Goal: Task Accomplishment & Management: Complete application form

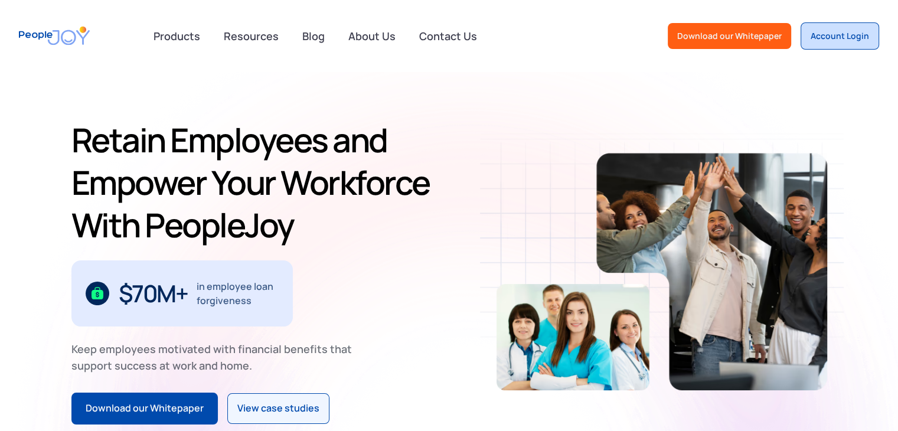
click at [853, 31] on div "Account Login" at bounding box center [840, 36] width 58 height 12
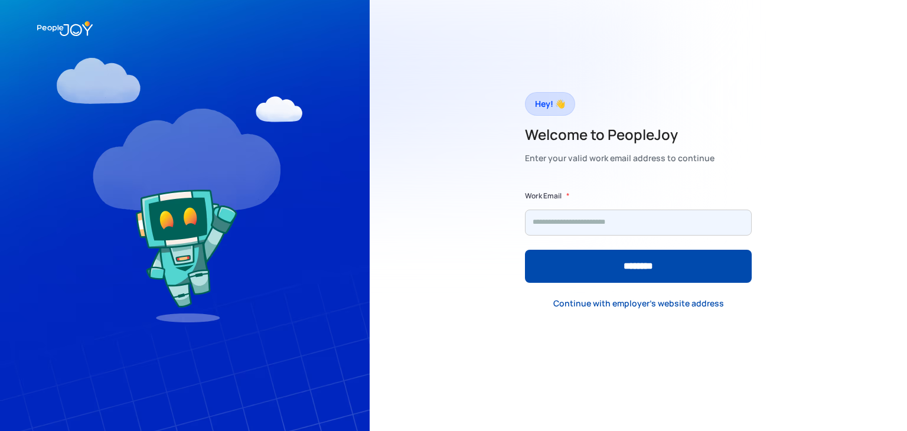
click at [592, 216] on input "Form" at bounding box center [638, 223] width 227 height 26
type input "**********"
click at [525, 250] on input "********" at bounding box center [638, 266] width 227 height 33
